Goal: Information Seeking & Learning: Learn about a topic

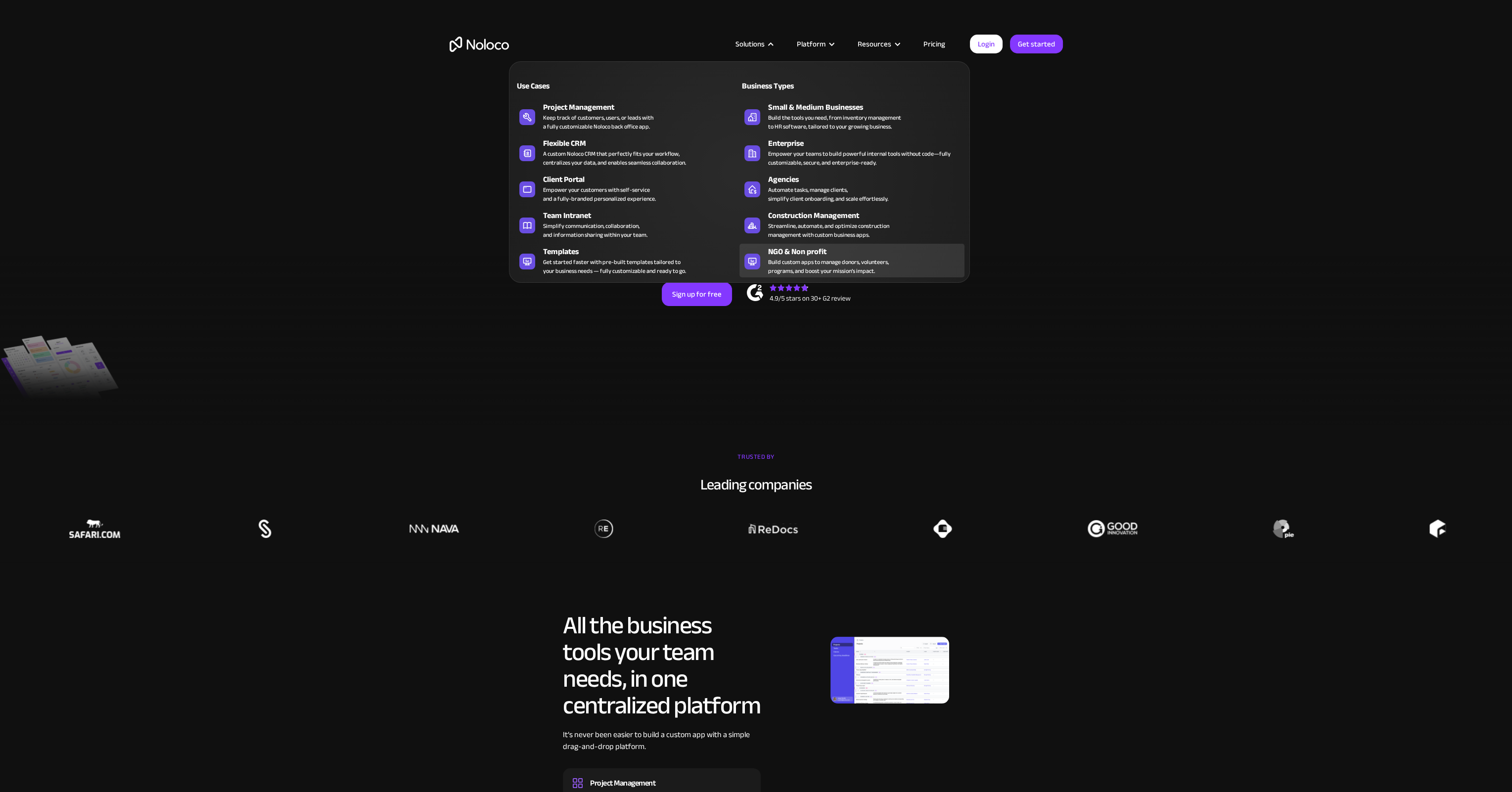
click at [807, 259] on div "Build custom apps to manage donors, volunteers, programs, and boost your missio…" at bounding box center [828, 266] width 121 height 18
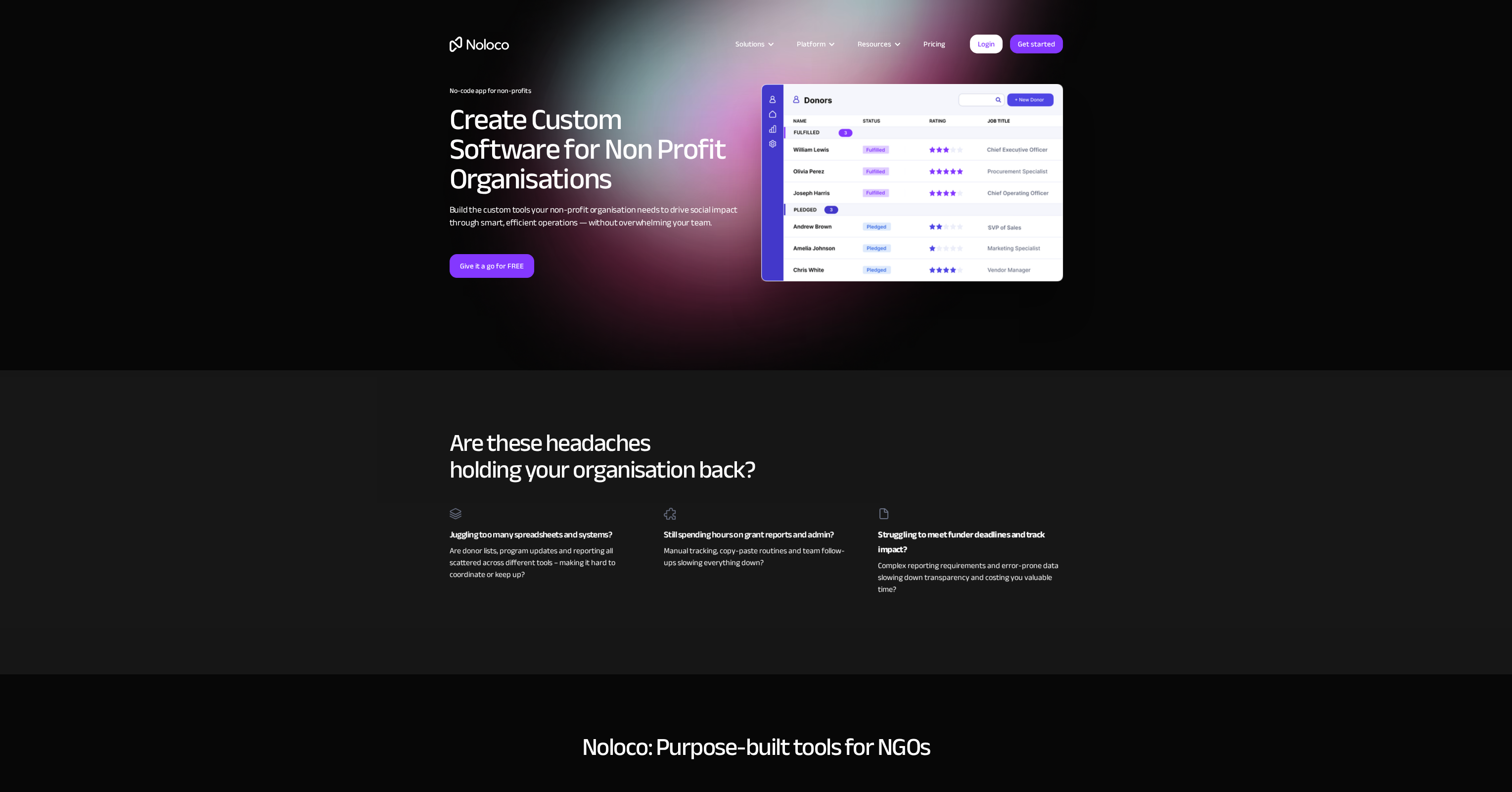
click at [936, 39] on link "Pricing" at bounding box center [934, 44] width 47 height 13
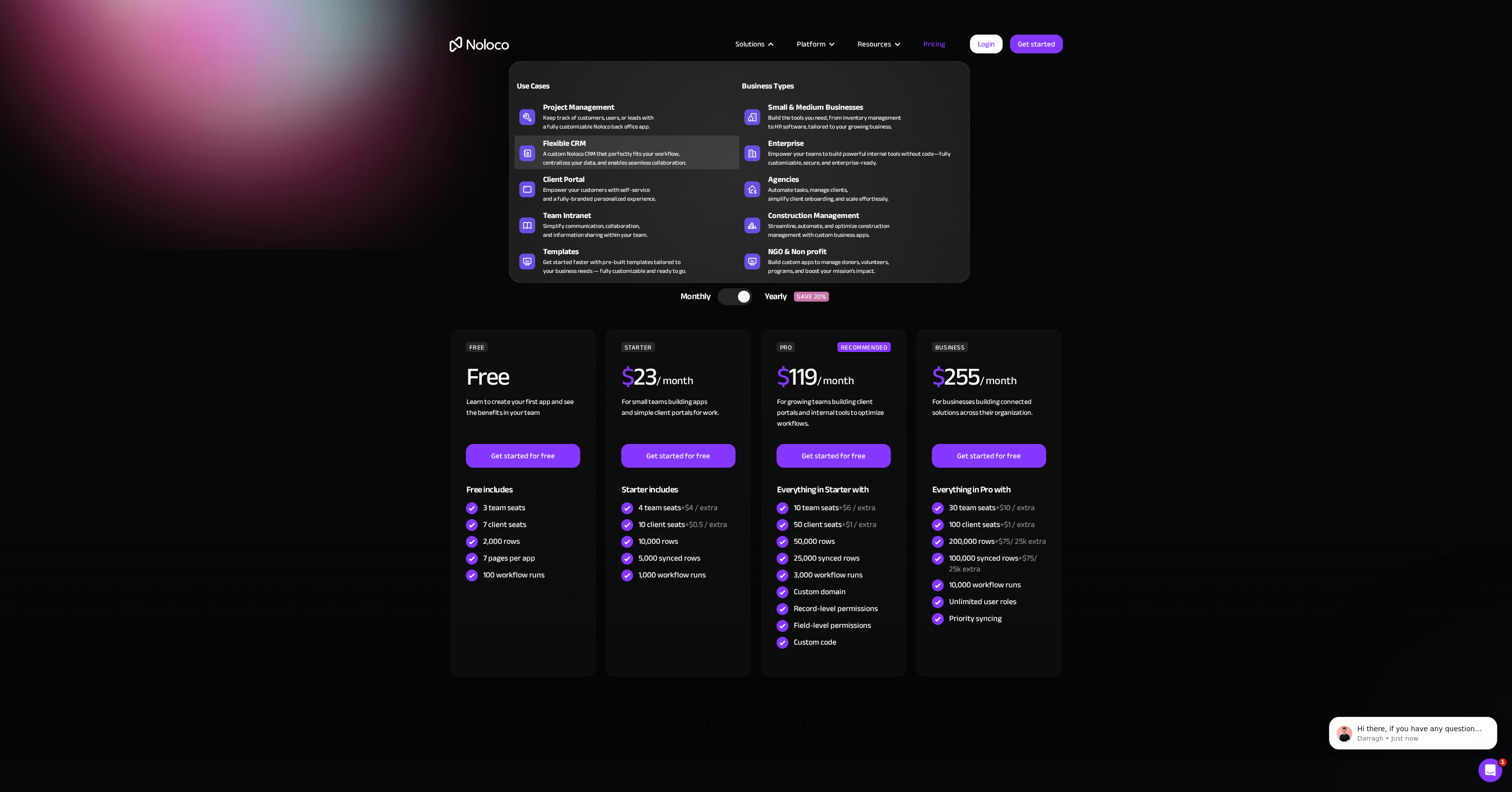
click at [588, 152] on div "A custom Noloco CRM that perfectly fits your workflow, centralizes your data, a…" at bounding box center [615, 158] width 143 height 18
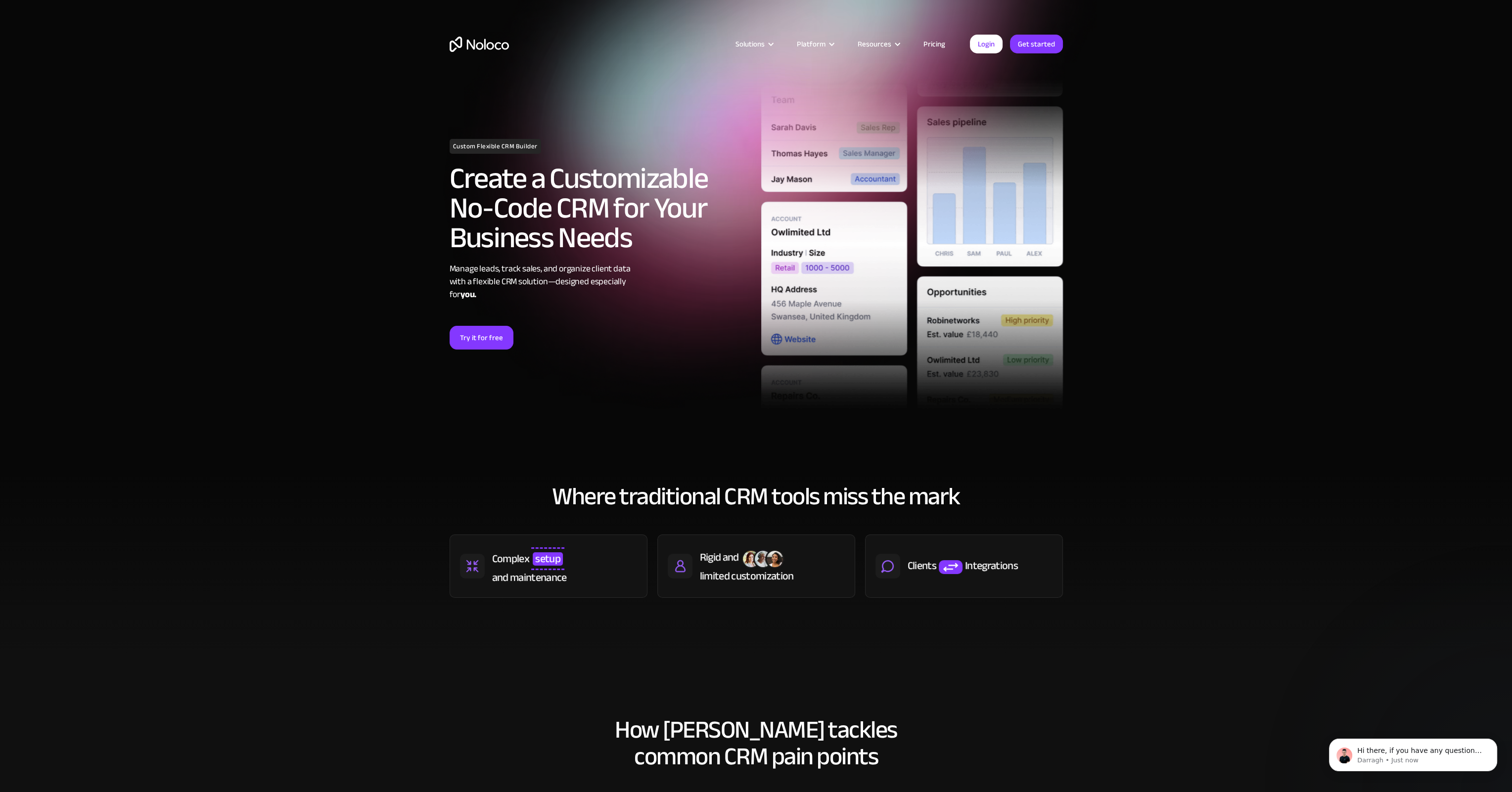
click at [940, 45] on link "Pricing" at bounding box center [934, 44] width 47 height 13
